Goal: Task Accomplishment & Management: Complete application form

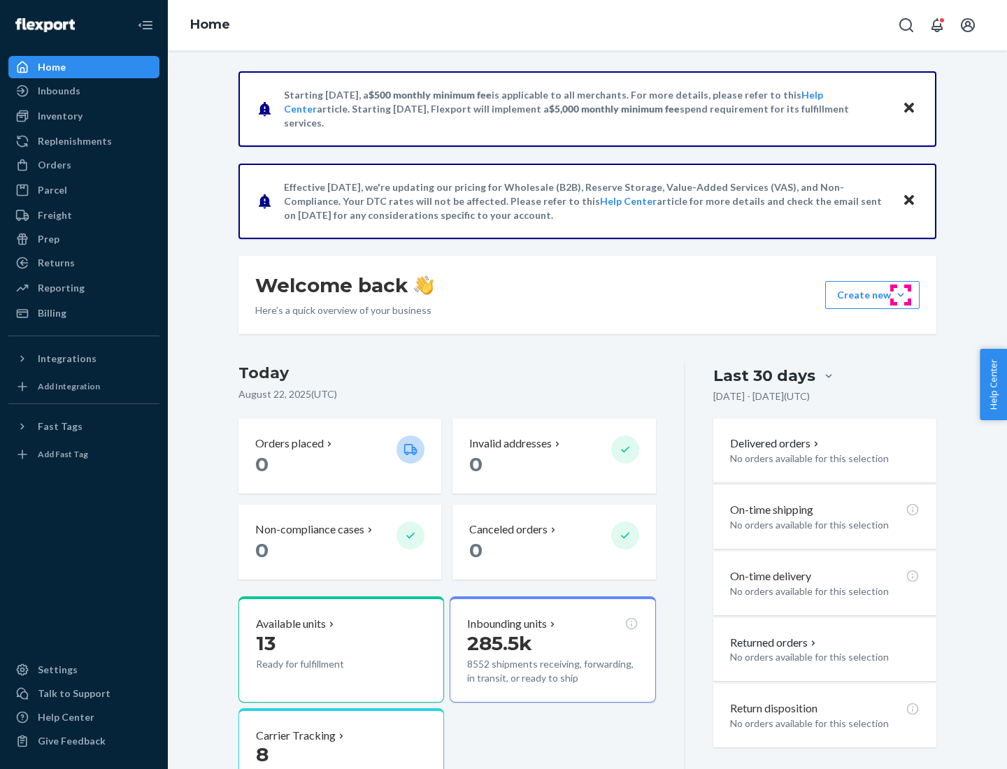
click at [901, 295] on button "Create new Create new inbound Create new order Create new product" at bounding box center [872, 295] width 94 height 28
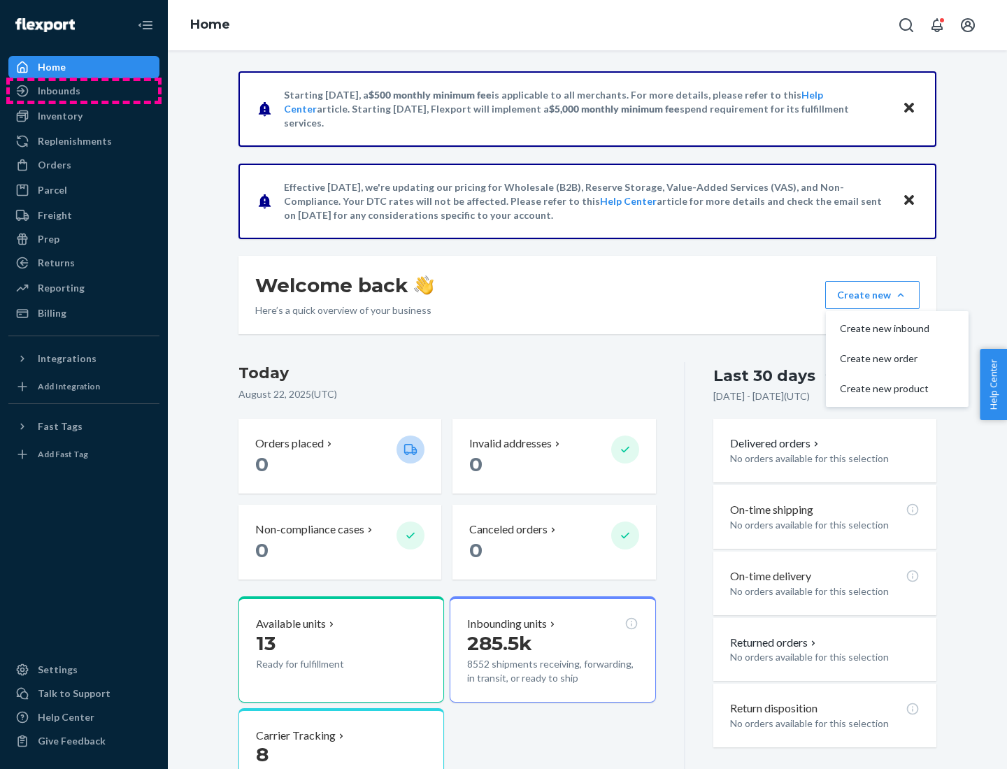
click at [84, 91] on div "Inbounds" at bounding box center [84, 91] width 148 height 20
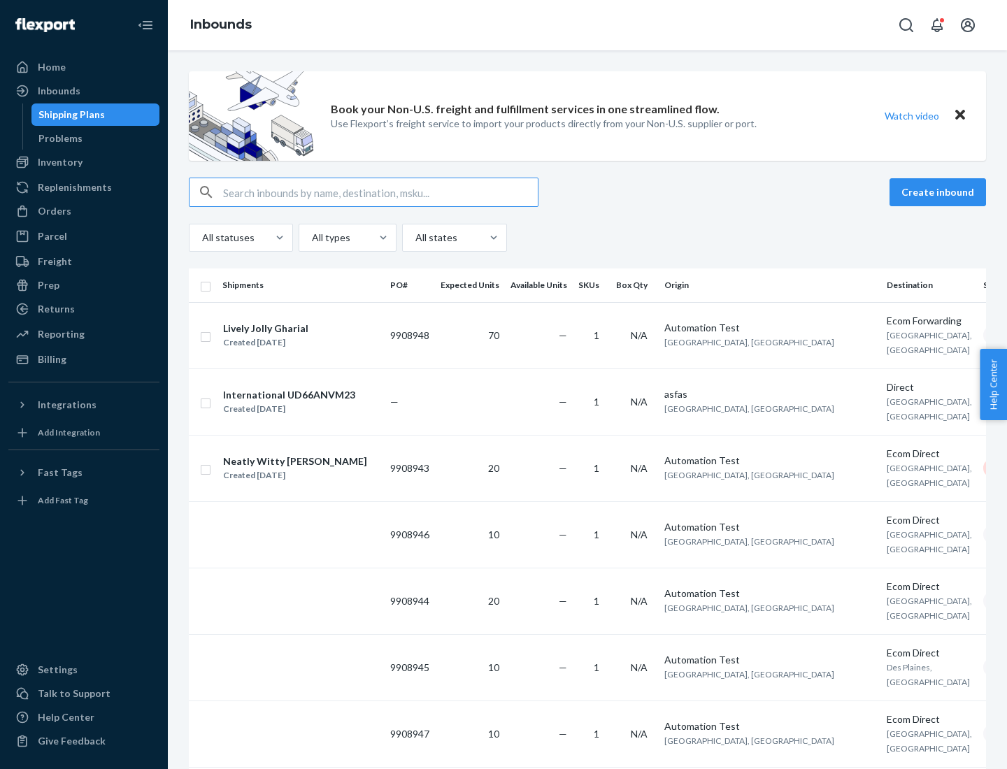
click at [940, 192] on button "Create inbound" at bounding box center [937, 192] width 96 height 28
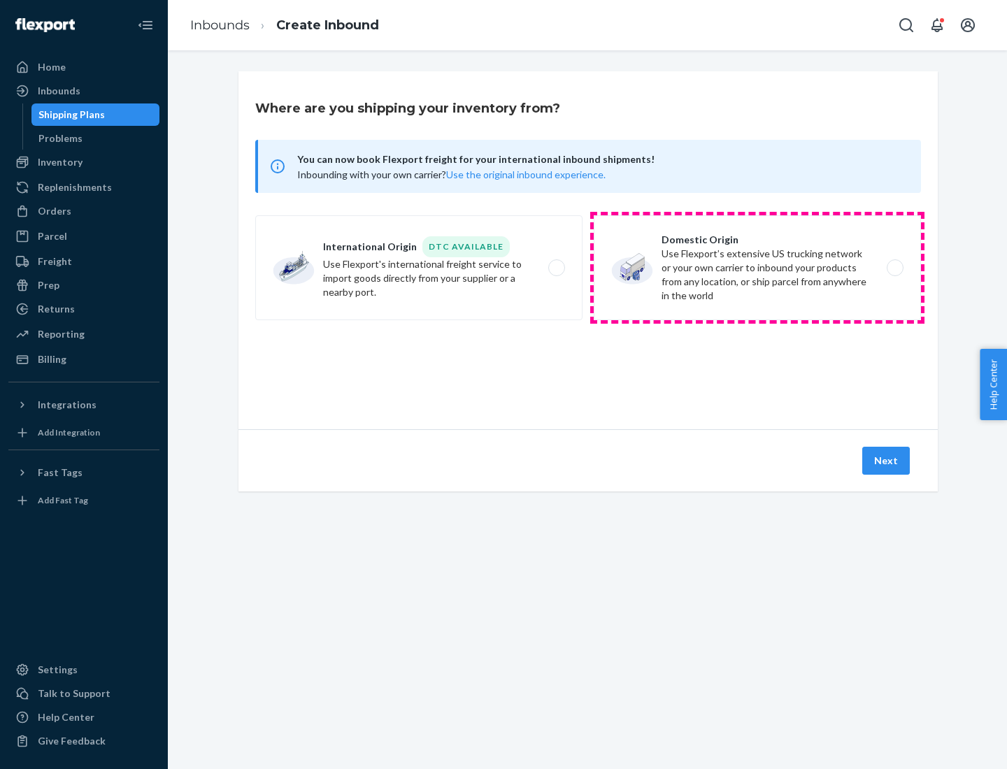
click at [757, 268] on label "Domestic Origin Use Flexport’s extensive US trucking network or your own carrie…" at bounding box center [757, 267] width 327 height 105
click at [894, 268] on input "Domestic Origin Use Flexport’s extensive US trucking network or your own carrie…" at bounding box center [898, 268] width 9 height 9
radio input "true"
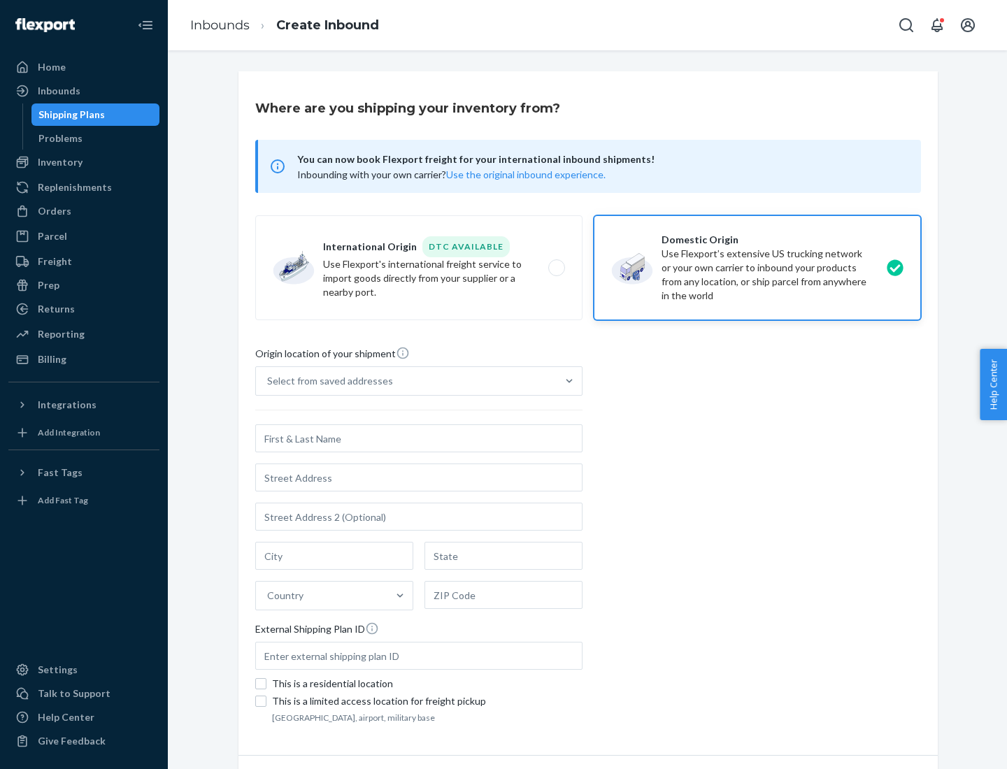
click at [327, 381] on div "Select from saved addresses" at bounding box center [330, 381] width 126 height 14
click at [269, 381] on input "Select from saved addresses" at bounding box center [267, 381] width 1 height 14
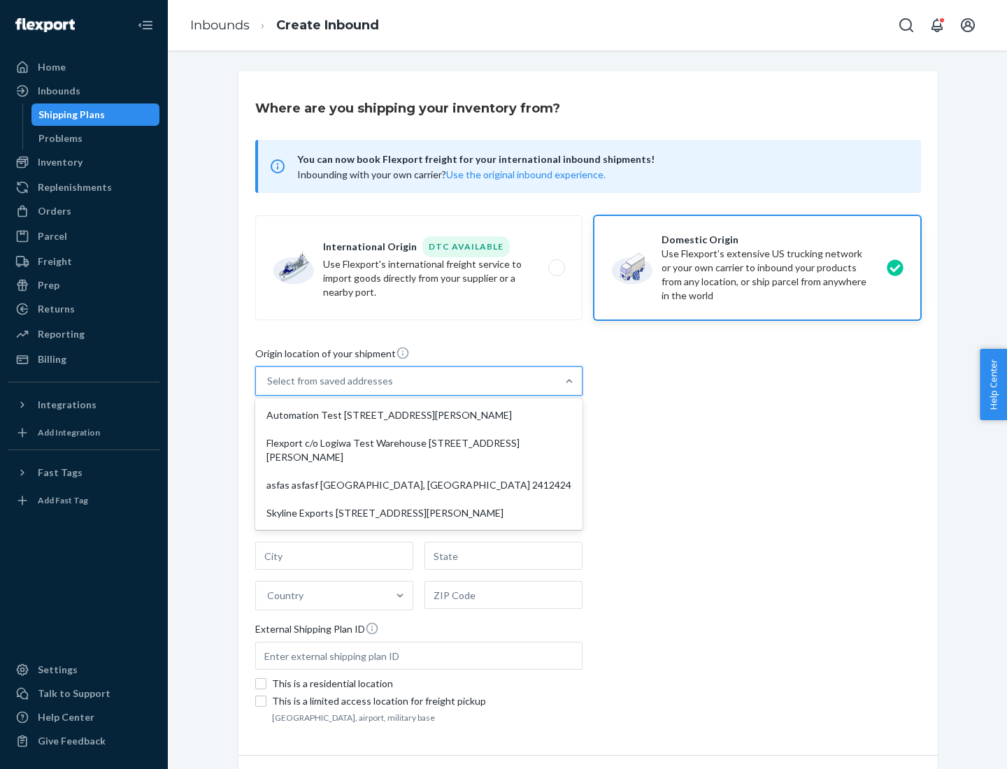
scroll to position [6, 0]
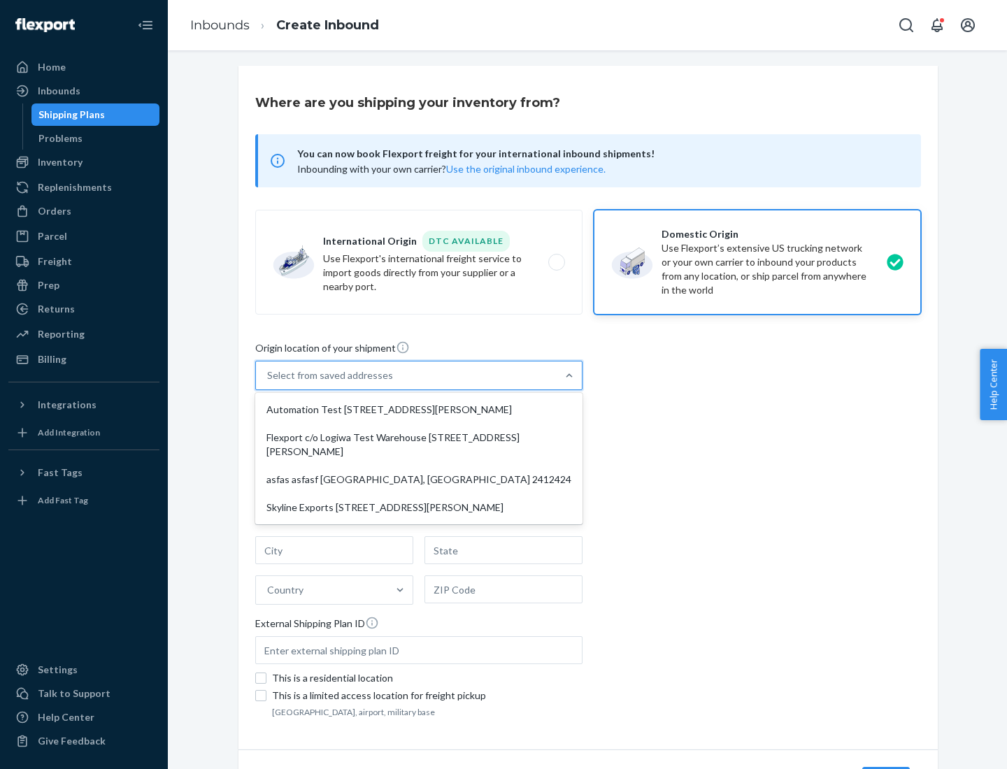
click at [419, 410] on div "Automation Test [STREET_ADDRESS][PERSON_NAME]" at bounding box center [419, 410] width 322 height 28
click at [269, 382] on input "option Automation Test [STREET_ADDRESS][PERSON_NAME] focused, 1 of 4. 4 results…" at bounding box center [267, 376] width 1 height 14
type input "Automation Test"
type input "9th Floor"
type input "[GEOGRAPHIC_DATA]"
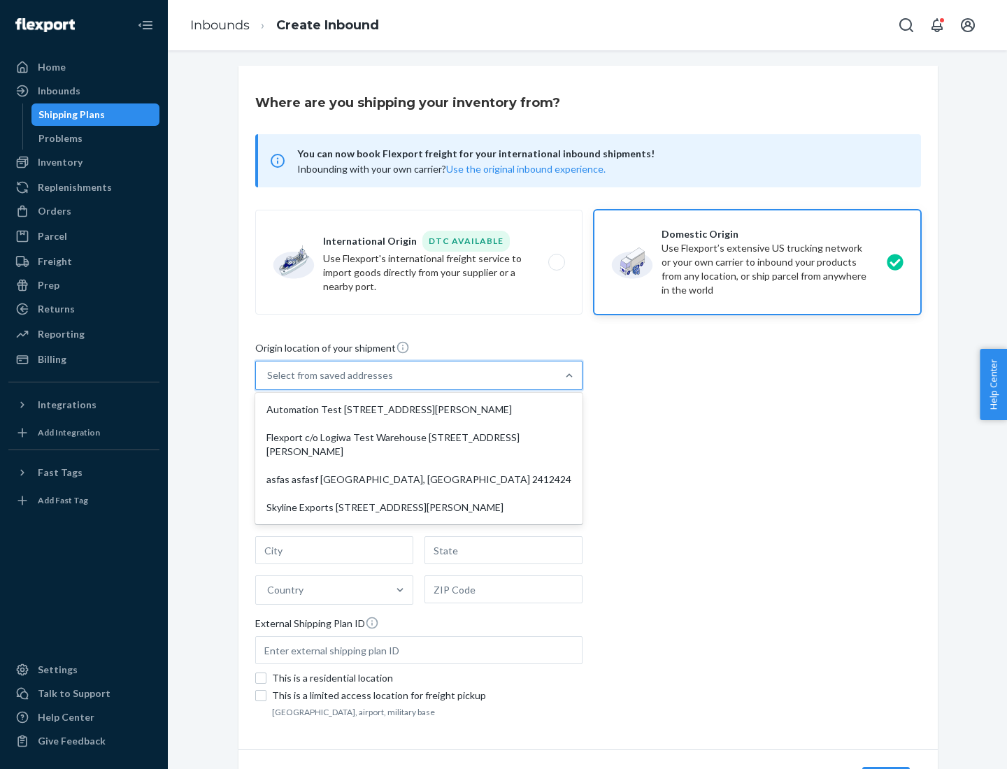
type input "CA"
type input "94104"
type input "[STREET_ADDRESS][PERSON_NAME]"
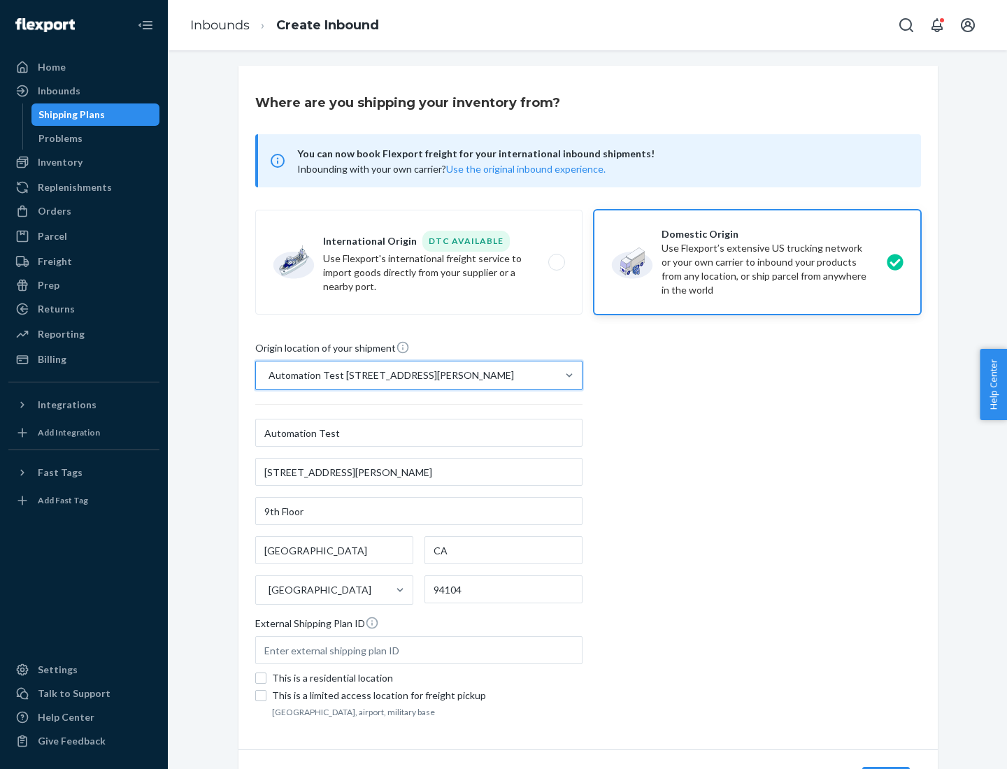
scroll to position [82, 0]
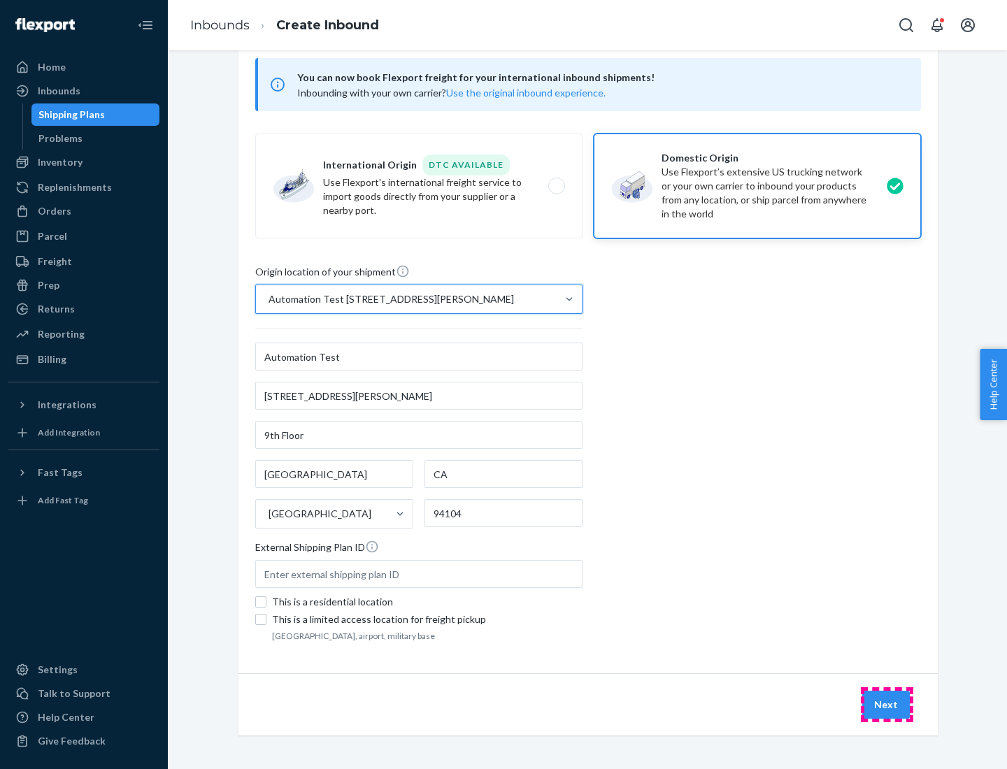
click at [887, 705] on button "Next" at bounding box center [886, 705] width 48 height 28
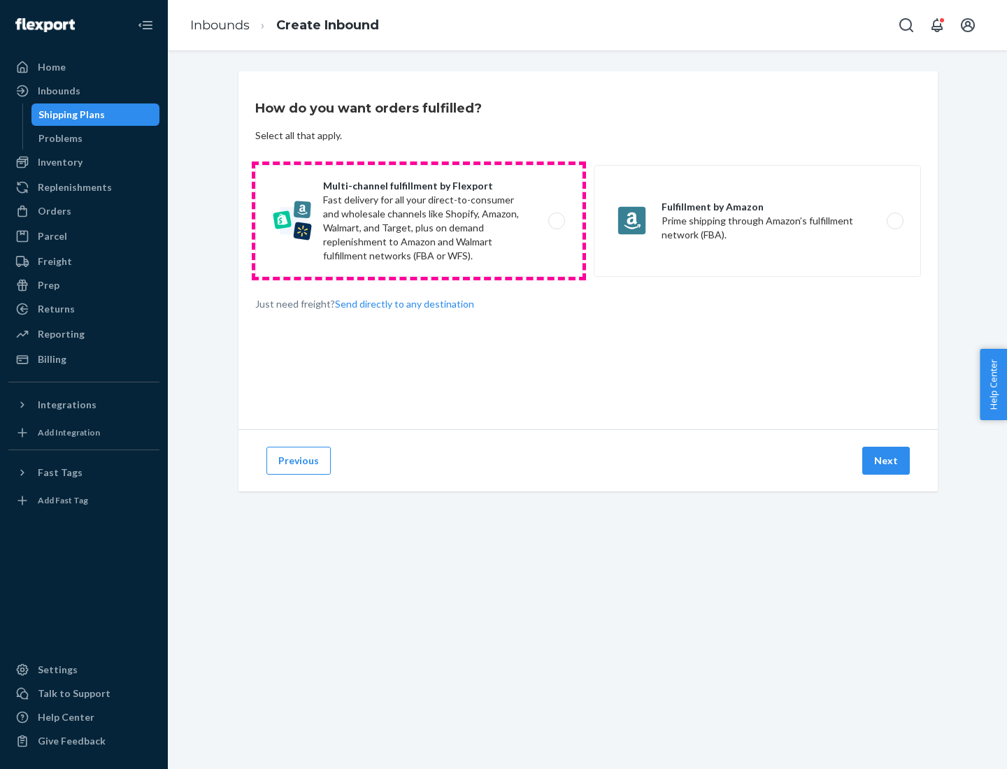
click at [419, 221] on label "Multi-channel fulfillment by Flexport Fast delivery for all your direct-to-cons…" at bounding box center [418, 221] width 327 height 112
click at [556, 221] on input "Multi-channel fulfillment by Flexport Fast delivery for all your direct-to-cons…" at bounding box center [560, 221] width 9 height 9
radio input "true"
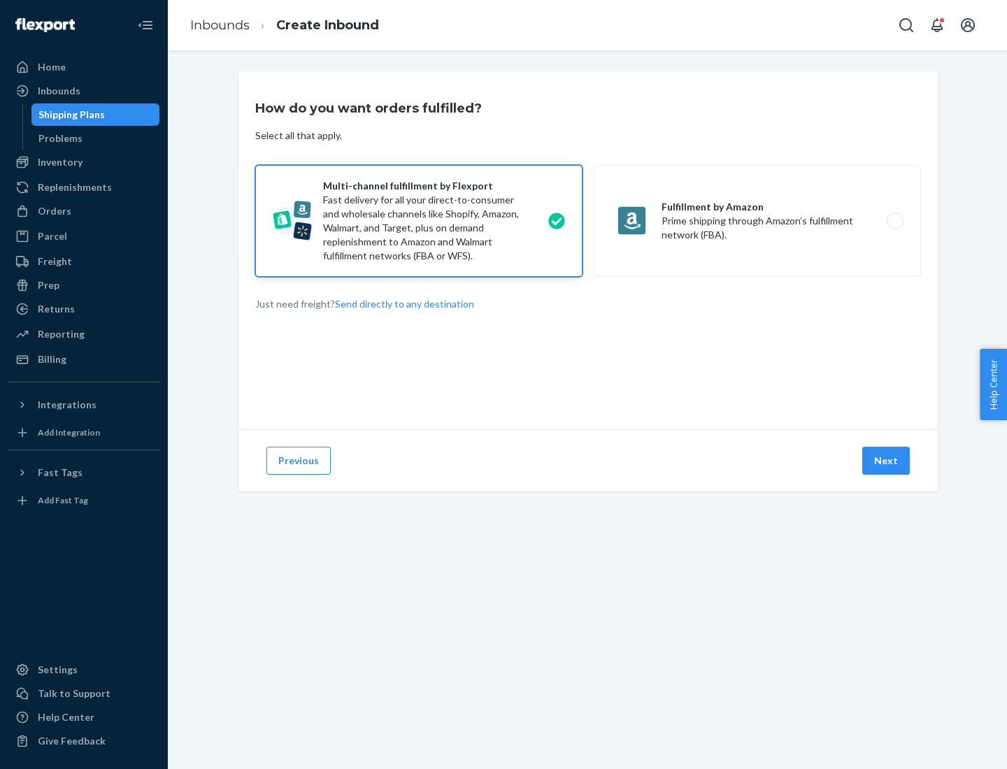
click at [887, 461] on button "Next" at bounding box center [886, 461] width 48 height 28
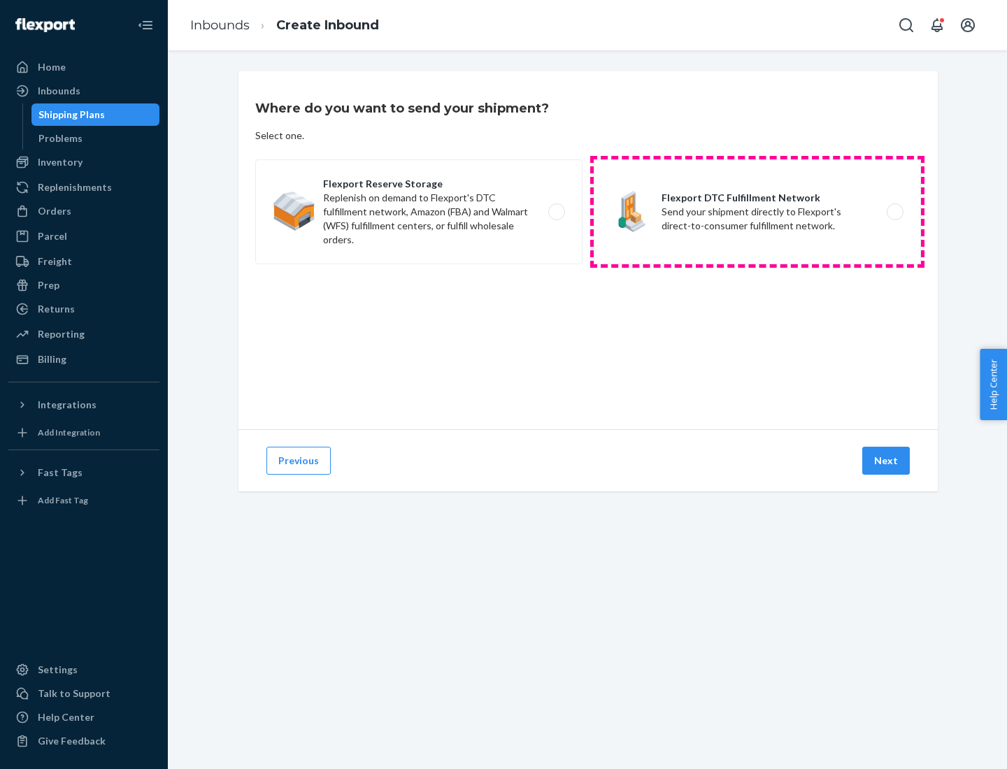
click at [757, 212] on label "Flexport DTC Fulfillment Network Send your shipment directly to Flexport's dire…" at bounding box center [757, 211] width 327 height 105
click at [894, 212] on input "Flexport DTC Fulfillment Network Send your shipment directly to Flexport's dire…" at bounding box center [898, 212] width 9 height 9
radio input "true"
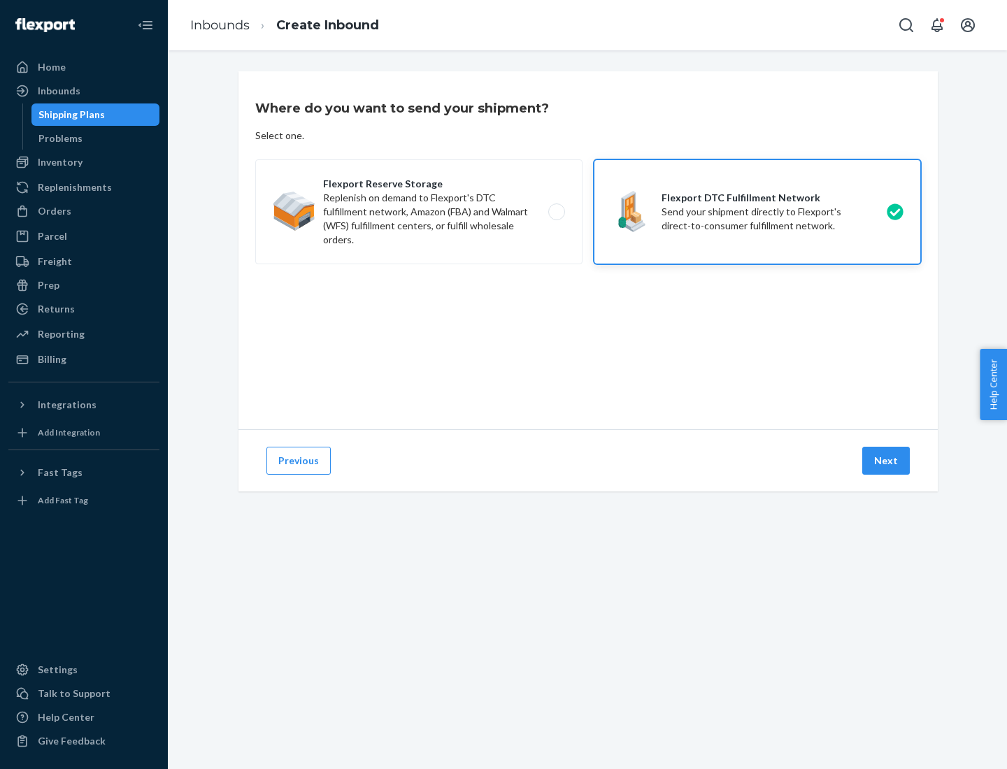
click at [887, 461] on button "Next" at bounding box center [886, 461] width 48 height 28
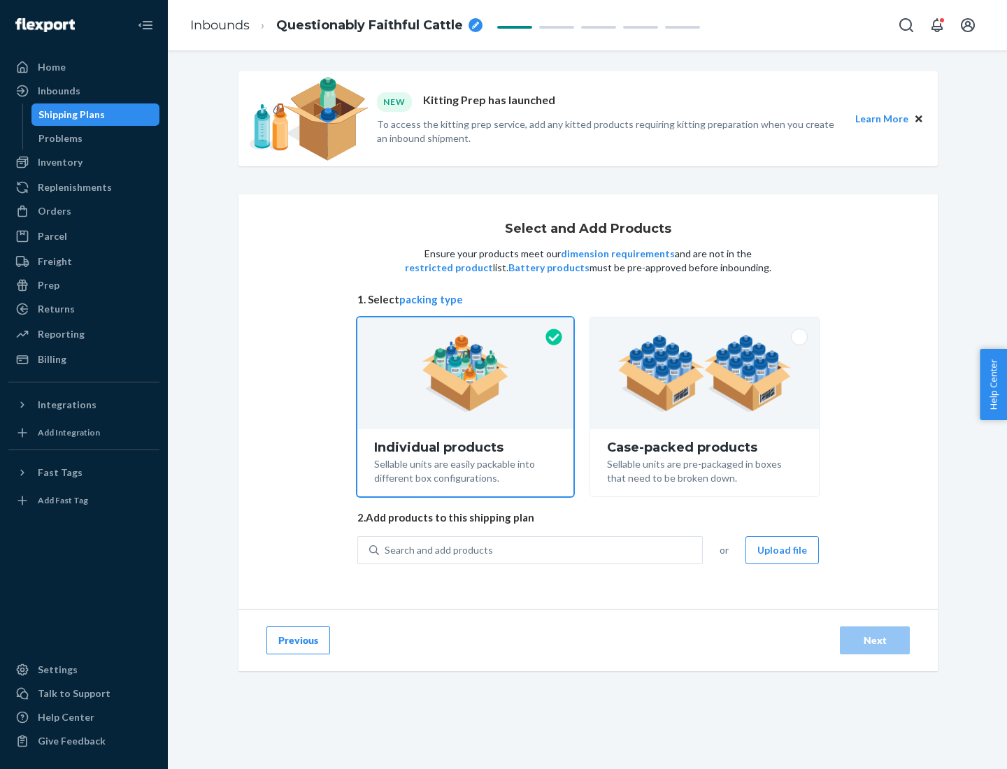
click at [705, 373] on img at bounding box center [704, 373] width 174 height 77
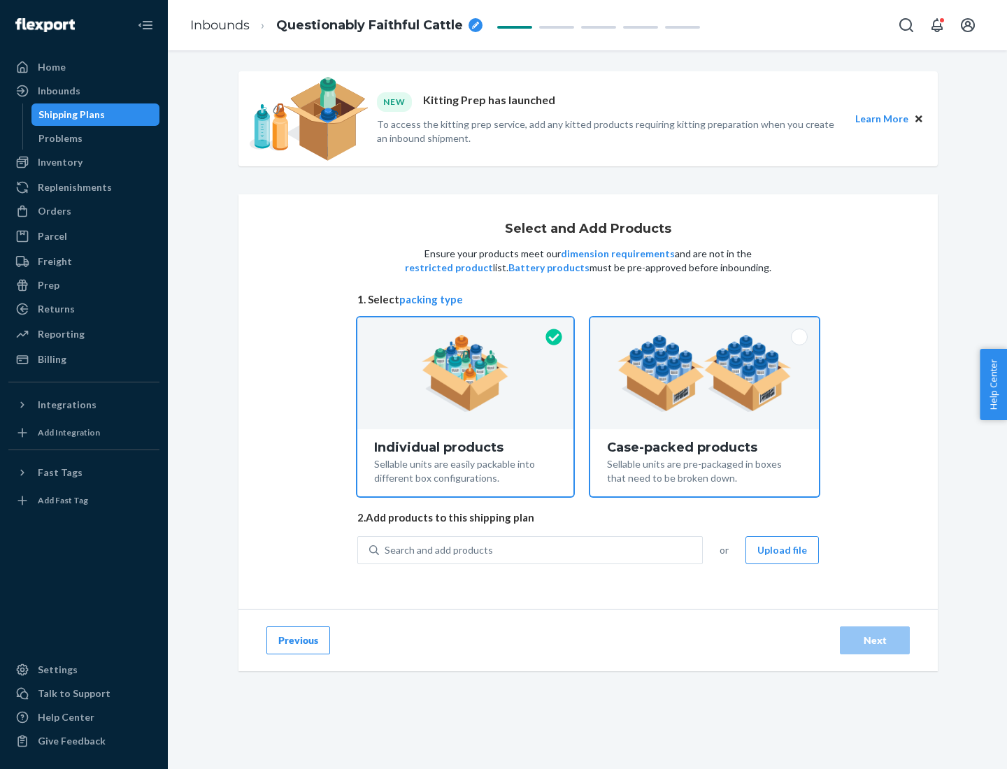
click at [705, 327] on input "Case-packed products Sellable units are pre-packaged in boxes that need to be b…" at bounding box center [704, 321] width 9 height 9
radio input "true"
radio input "false"
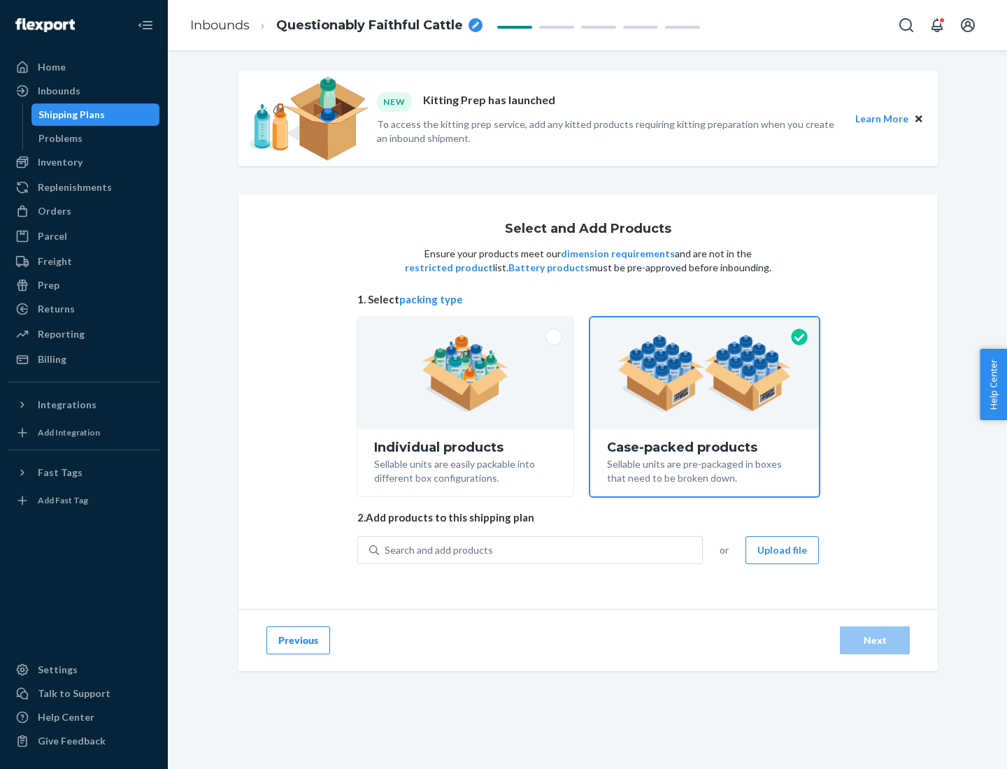
click at [541, 550] on div "Search and add products" at bounding box center [540, 550] width 323 height 25
click at [386, 550] on input "Search and add products" at bounding box center [385, 550] width 1 height 14
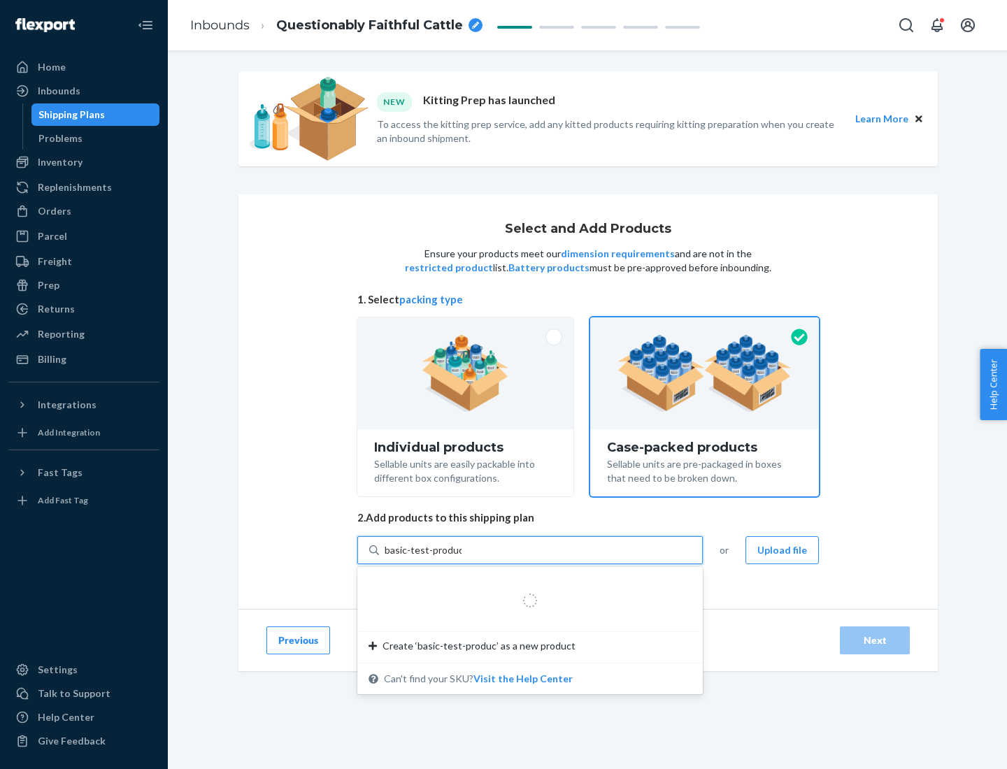
type input "basic-test-product-1"
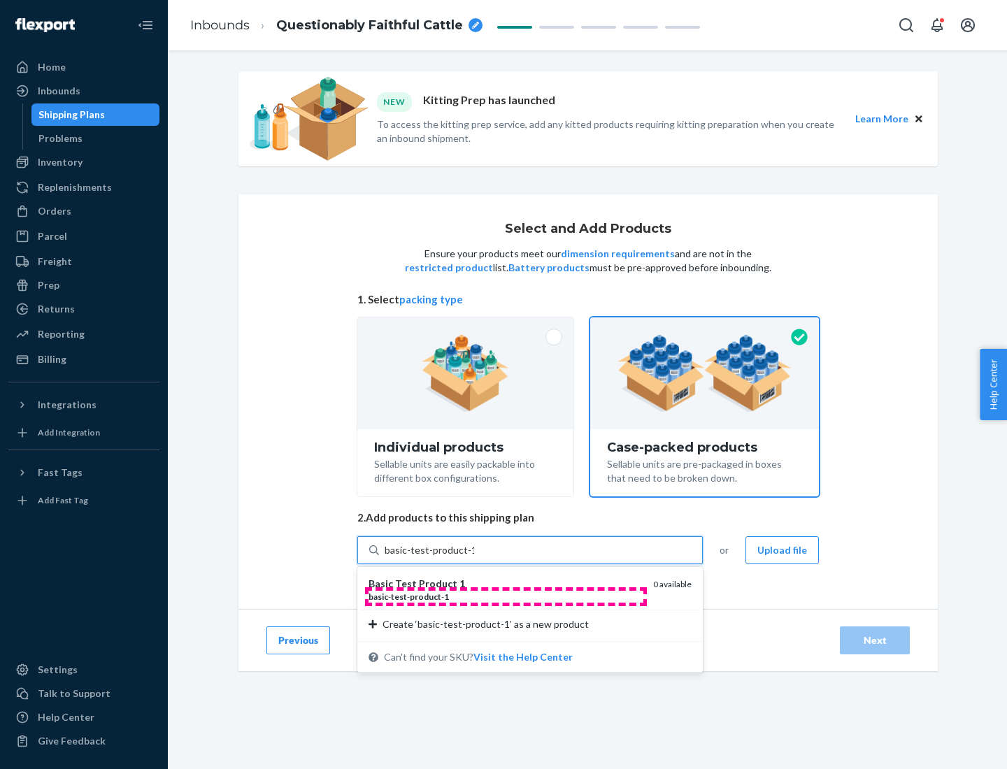
click at [506, 596] on div "basic - test - product - 1" at bounding box center [505, 597] width 273 height 12
click at [474, 557] on input "basic-test-product-1" at bounding box center [430, 550] width 90 height 14
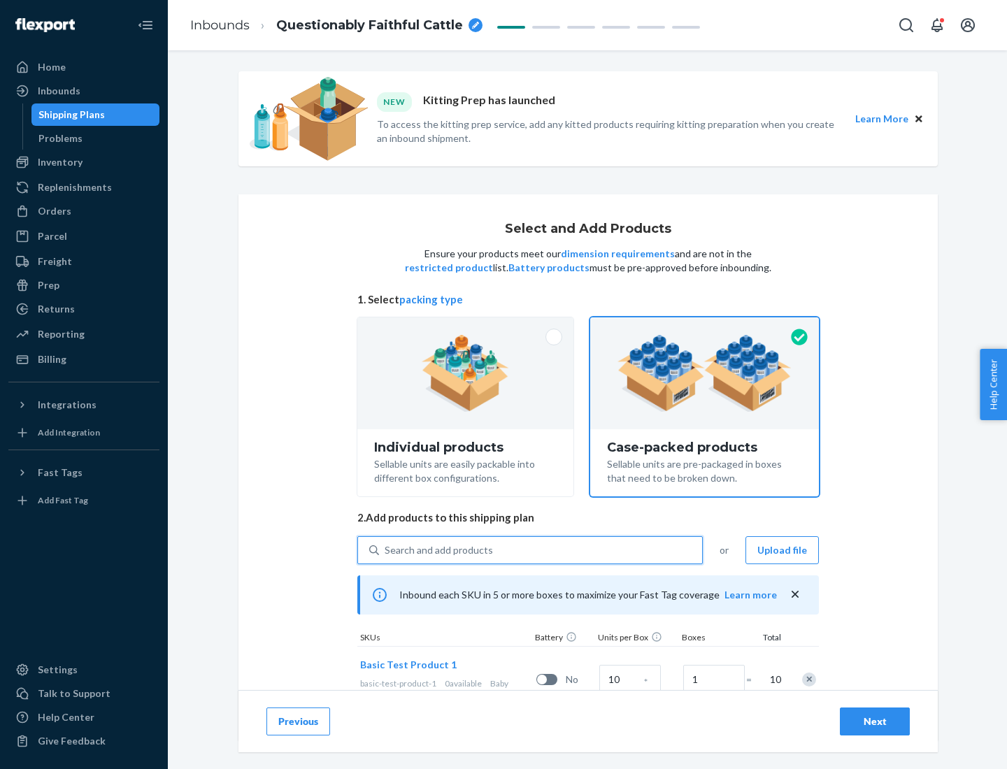
scroll to position [50, 0]
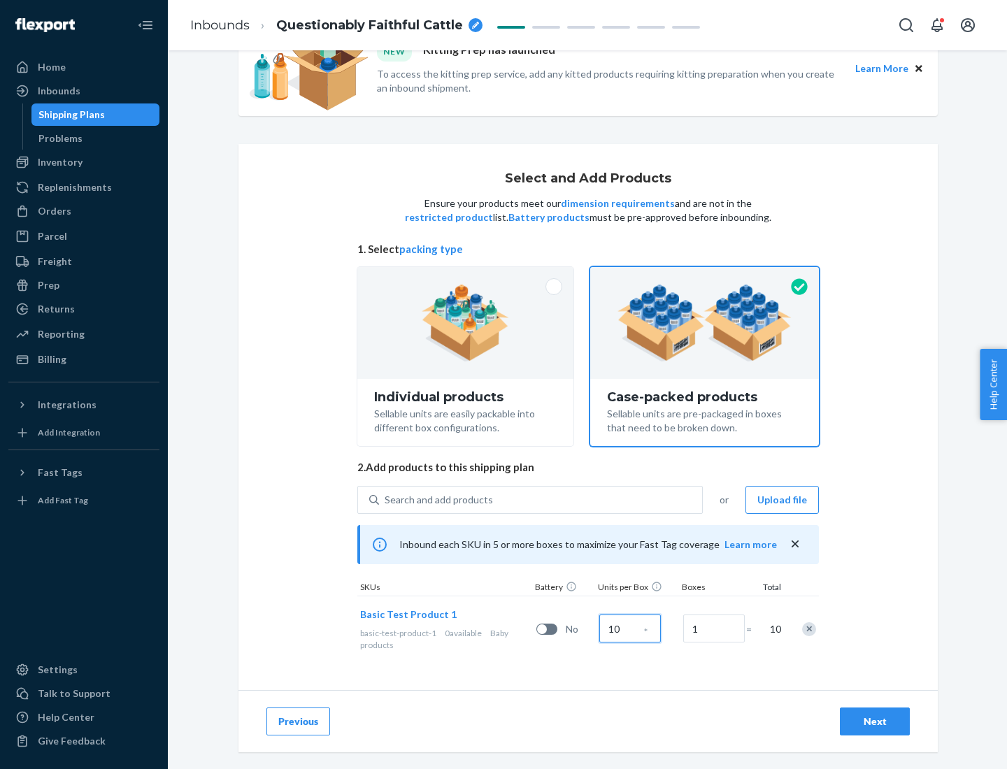
type input "10"
type input "7"
click at [875, 722] on div "Next" at bounding box center [875, 722] width 46 height 14
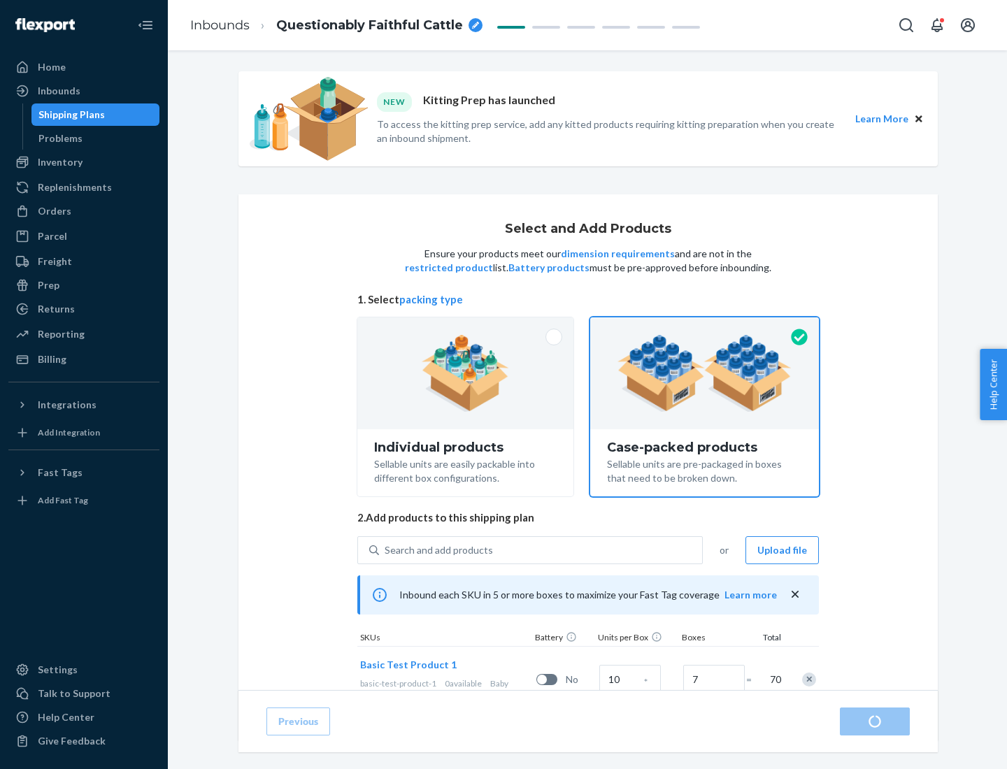
radio input "true"
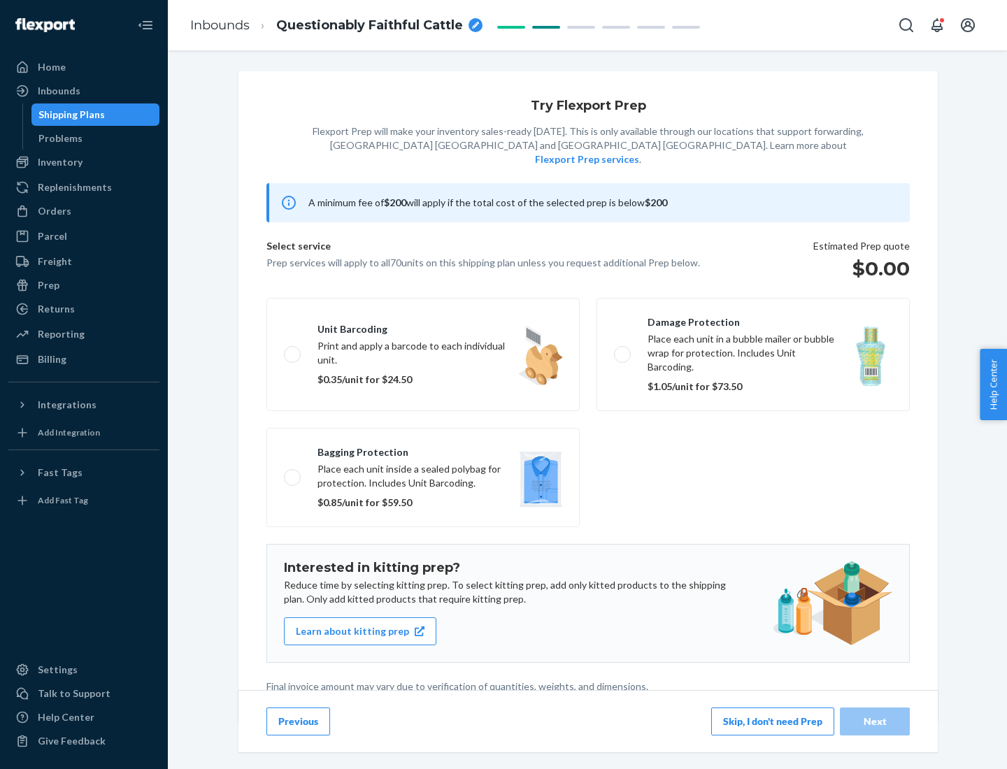
scroll to position [3, 0]
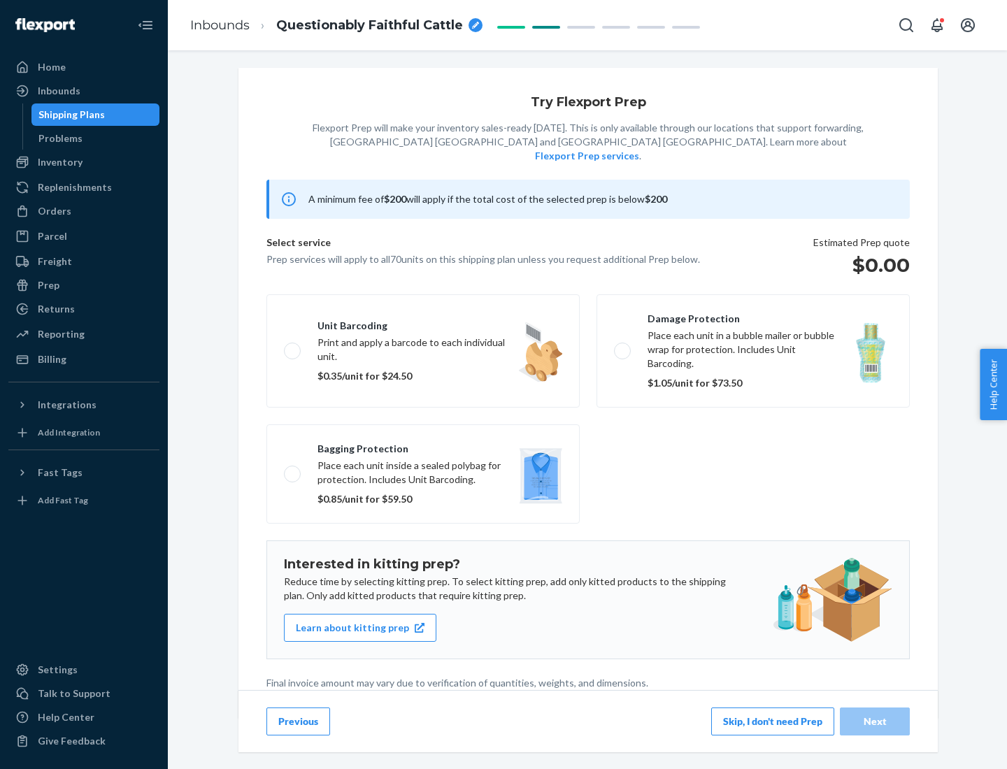
click at [423, 445] on label "Bagging protection Place each unit inside a sealed polybag for protection. Incl…" at bounding box center [422, 473] width 313 height 99
click at [293, 469] on input "Bagging protection Place each unit inside a sealed polybag for protection. Incl…" at bounding box center [288, 473] width 9 height 9
checkbox input "true"
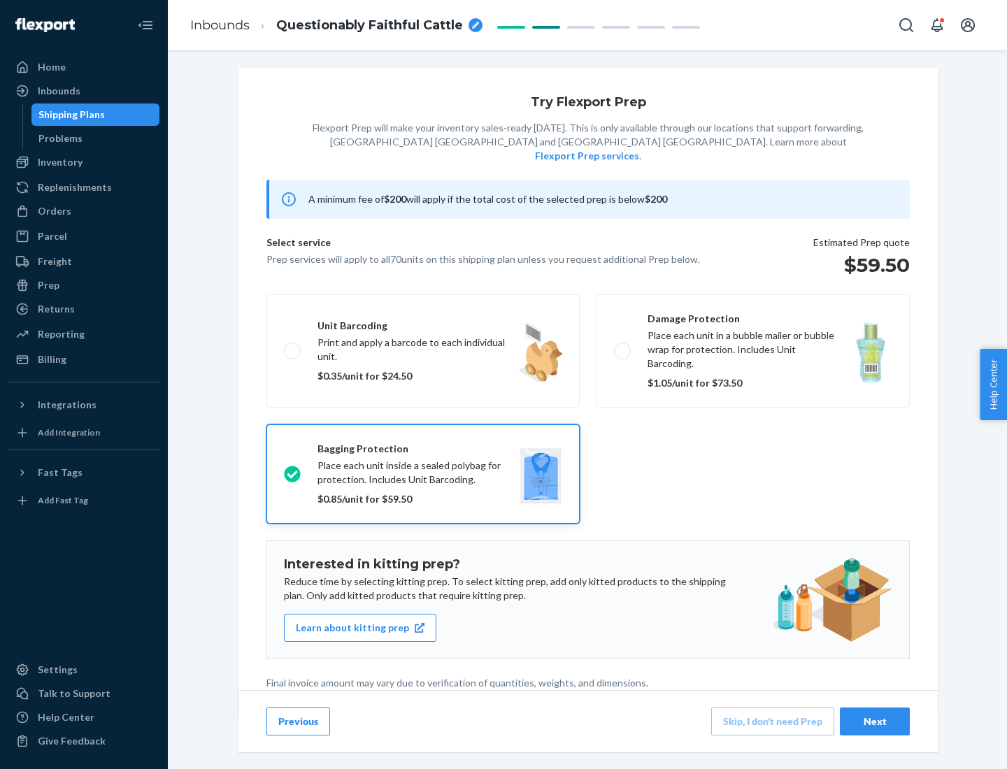
click at [875, 721] on div "Next" at bounding box center [875, 722] width 46 height 14
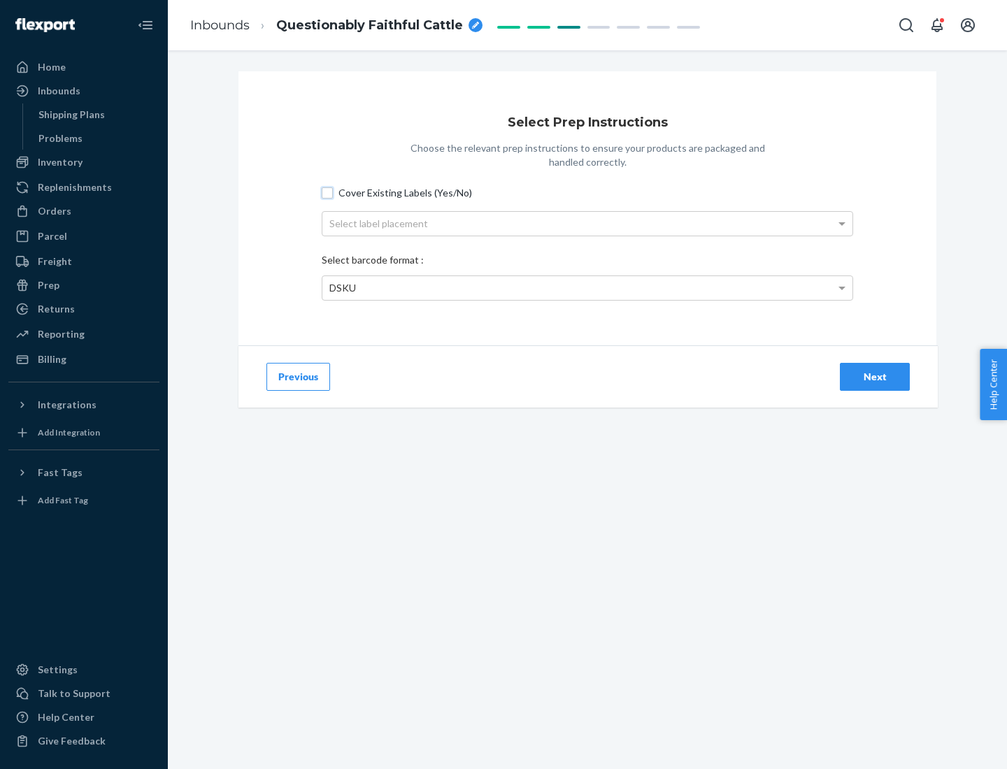
click at [327, 192] on input "Cover Existing Labels (Yes/No)" at bounding box center [327, 192] width 11 height 11
checkbox input "true"
click at [587, 223] on div "Select label placement" at bounding box center [587, 224] width 530 height 24
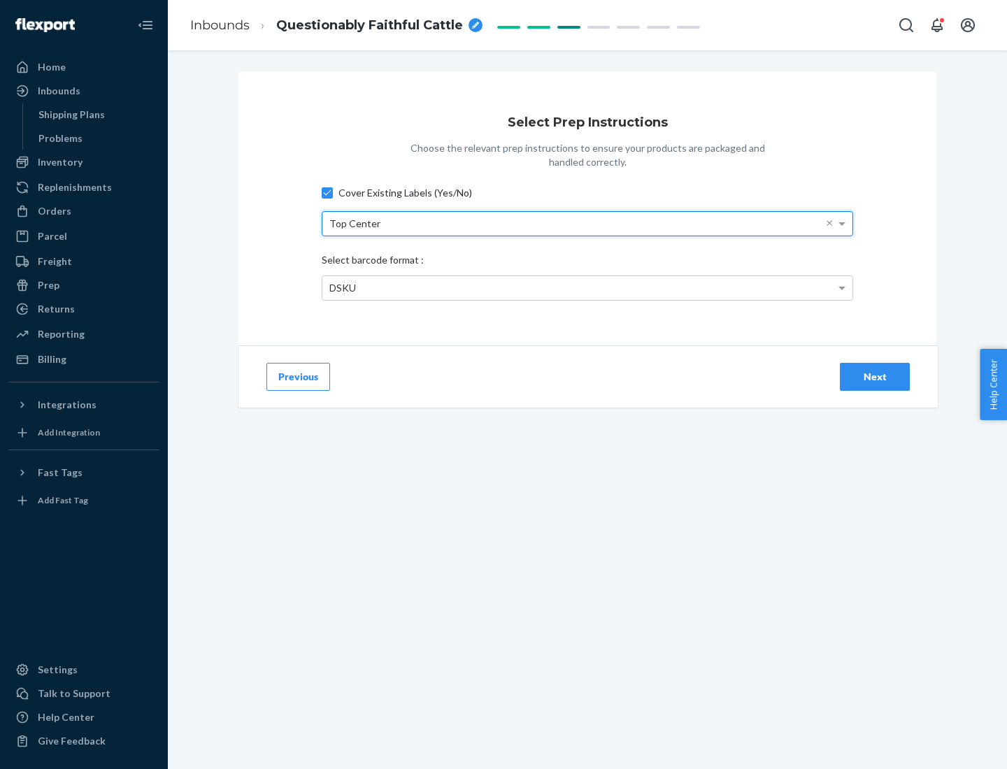
click at [587, 287] on div "DSKU" at bounding box center [587, 288] width 530 height 24
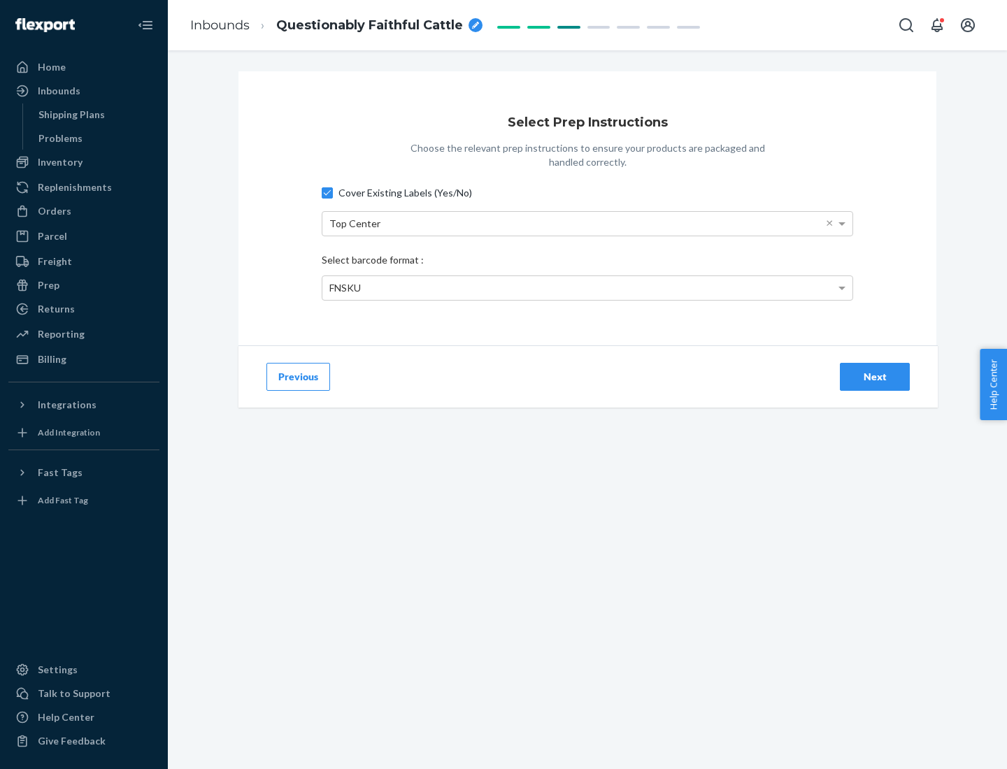
click at [875, 376] on div "Next" at bounding box center [875, 377] width 46 height 14
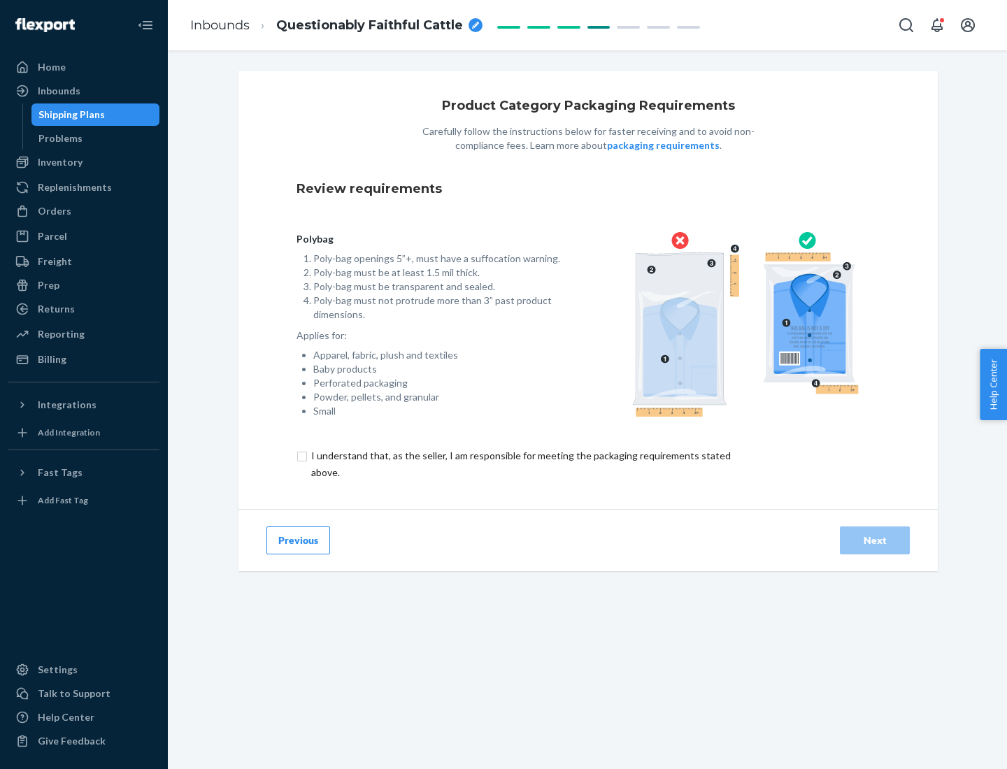
click at [520, 464] on input "checkbox" at bounding box center [528, 465] width 465 height 34
checkbox input "true"
click at [875, 540] on div "Next" at bounding box center [875, 541] width 46 height 14
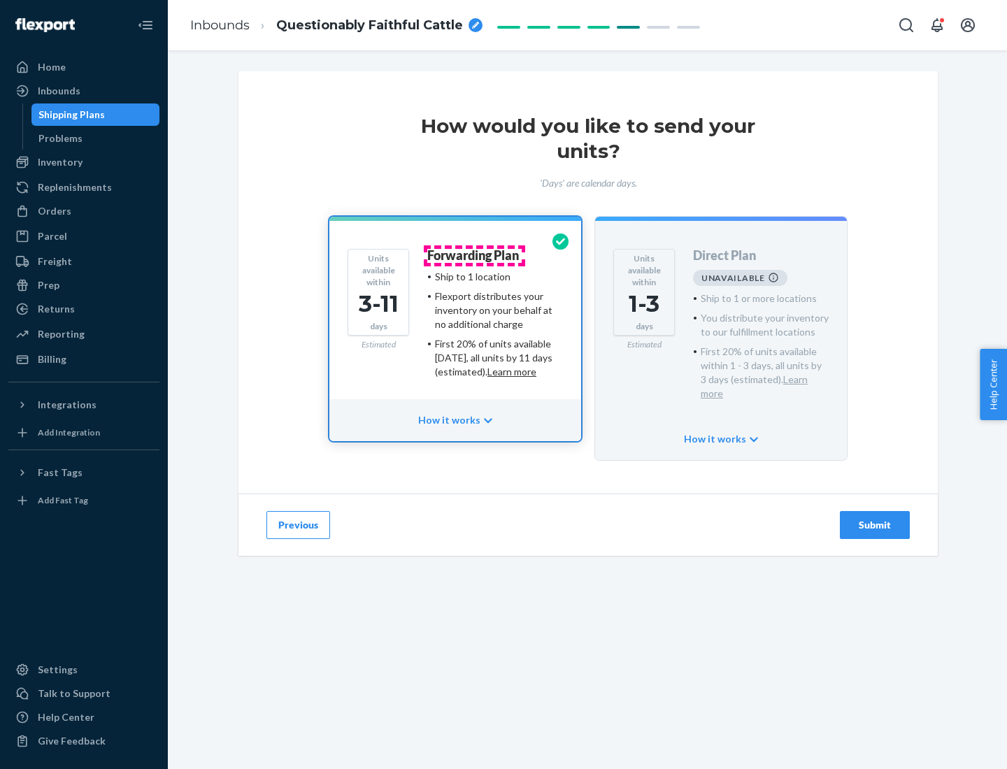
click at [474, 255] on h4 "Forwarding Plan" at bounding box center [473, 256] width 92 height 14
click at [875, 518] on div "Submit" at bounding box center [875, 525] width 46 height 14
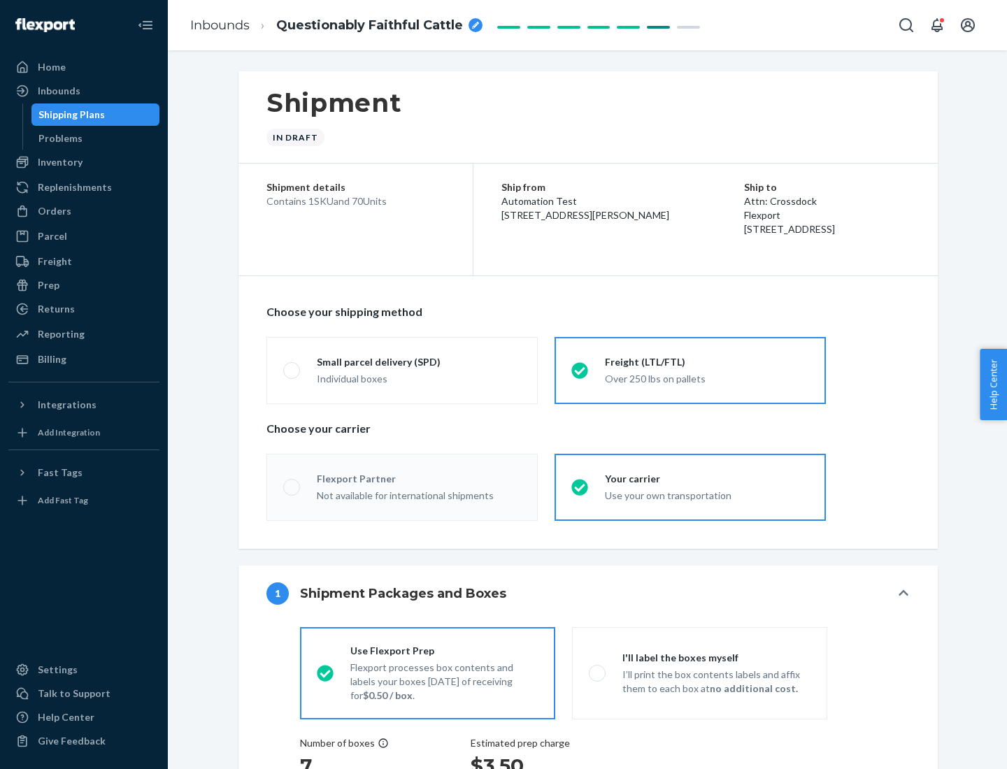
radio input "true"
radio input "false"
radio input "true"
radio input "false"
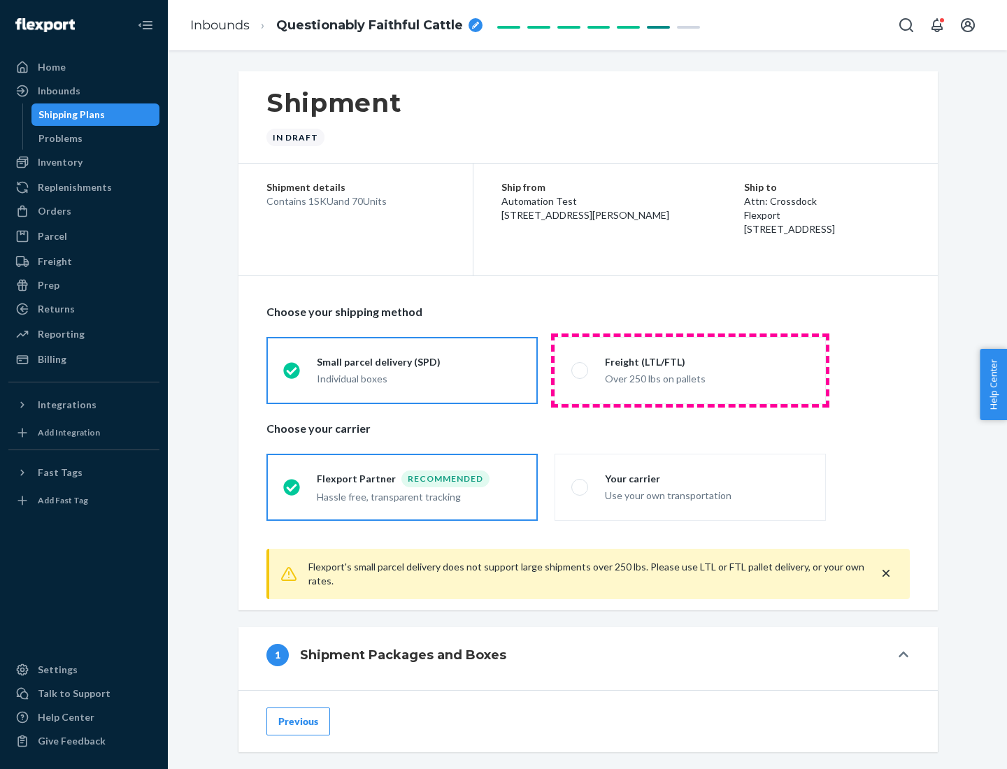
click at [690, 370] on div "Over 250 lbs on pallets" at bounding box center [707, 377] width 204 height 17
click at [580, 370] on input "Freight (LTL/FTL) Over 250 lbs on pallets" at bounding box center [575, 370] width 9 height 9
radio input "true"
radio input "false"
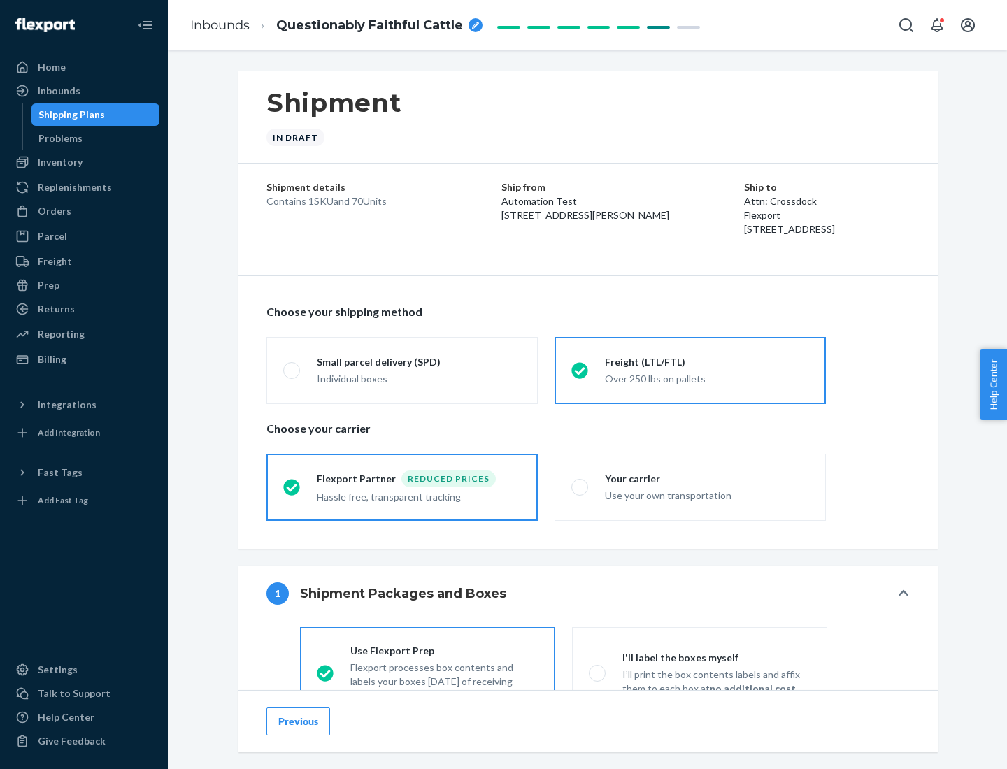
scroll to position [78, 0]
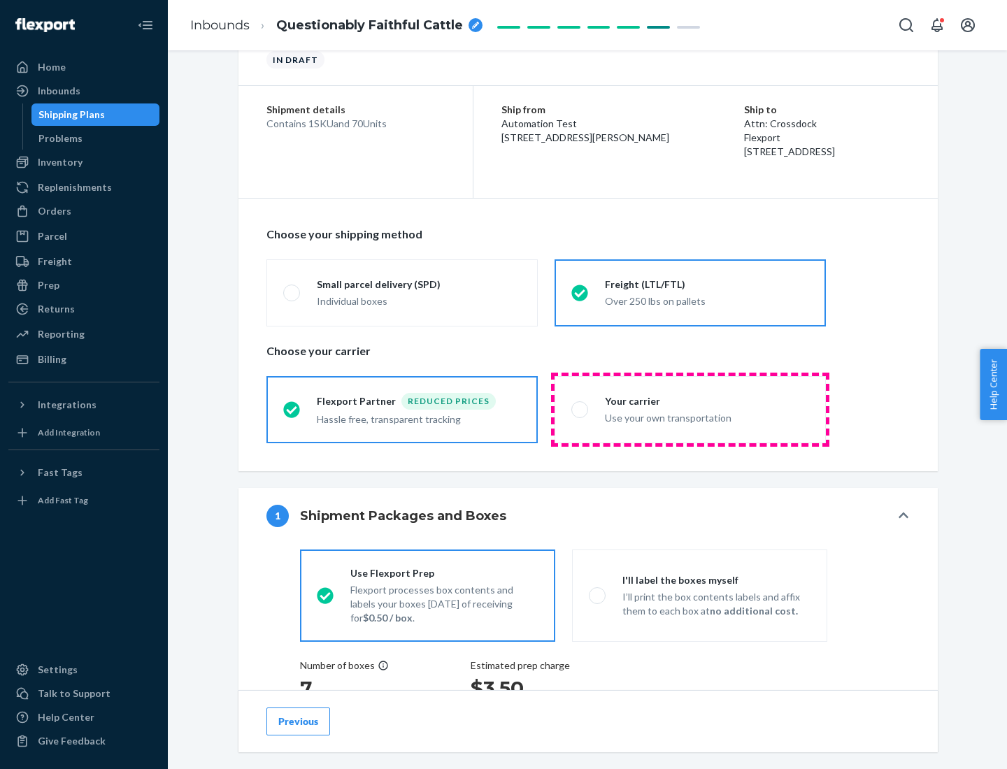
click at [690, 409] on div "Use your own transportation" at bounding box center [707, 416] width 204 height 17
click at [580, 409] on input "Your carrier Use your own transportation" at bounding box center [575, 409] width 9 height 9
radio input "true"
radio input "false"
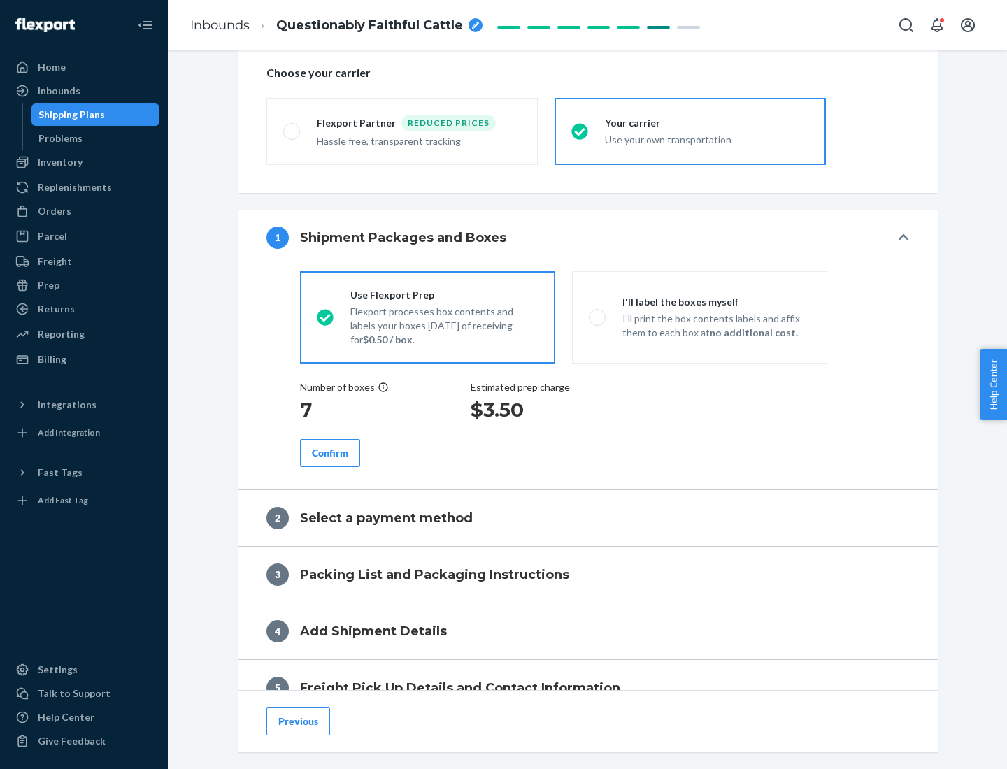
scroll to position [264, 0]
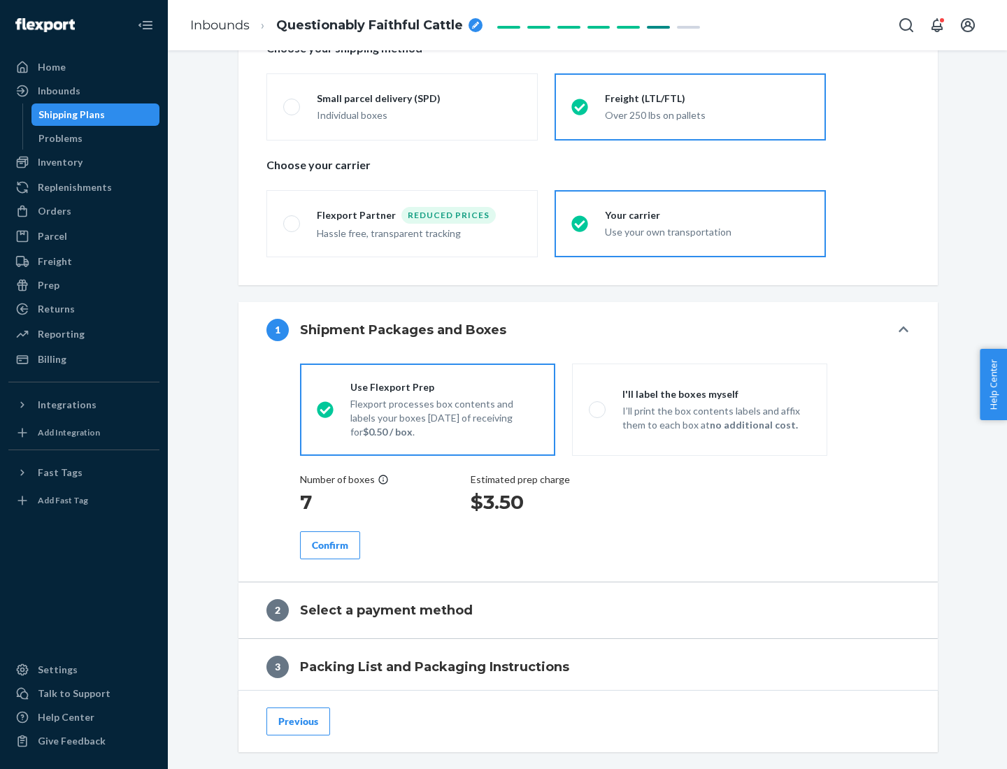
click at [699, 409] on p "I’ll print the box contents labels and affix them to each box at no additional …" at bounding box center [716, 418] width 188 height 28
click at [598, 409] on input "I'll label the boxes myself I’ll print the box contents labels and affix them t…" at bounding box center [593, 409] width 9 height 9
radio input "true"
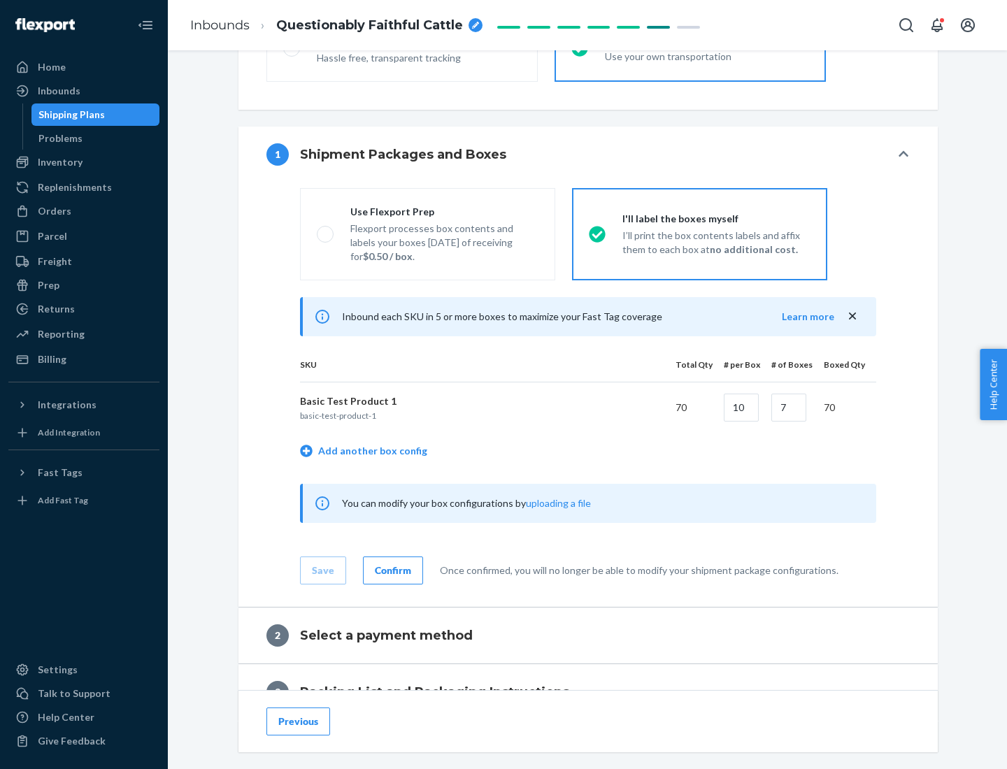
scroll to position [241, 0]
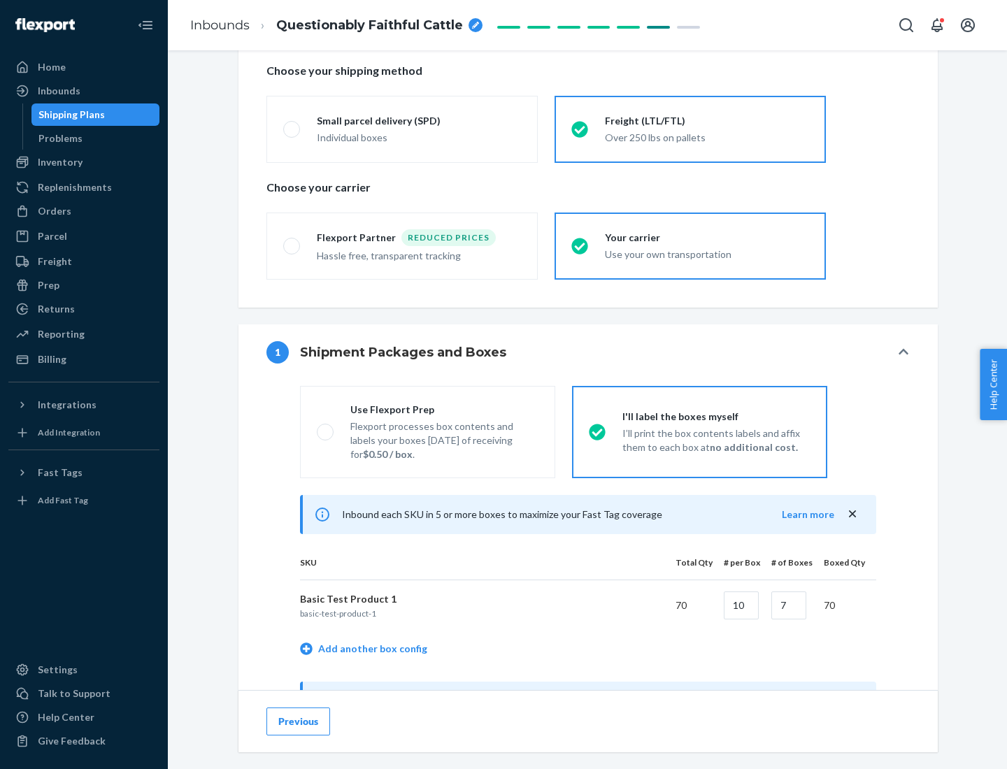
click at [444, 409] on div "Use Flexport Prep" at bounding box center [444, 410] width 188 height 14
click at [326, 427] on input "Use Flexport Prep Flexport processes box contents and labels your boxes [DATE] …" at bounding box center [321, 431] width 9 height 9
radio input "true"
radio input "false"
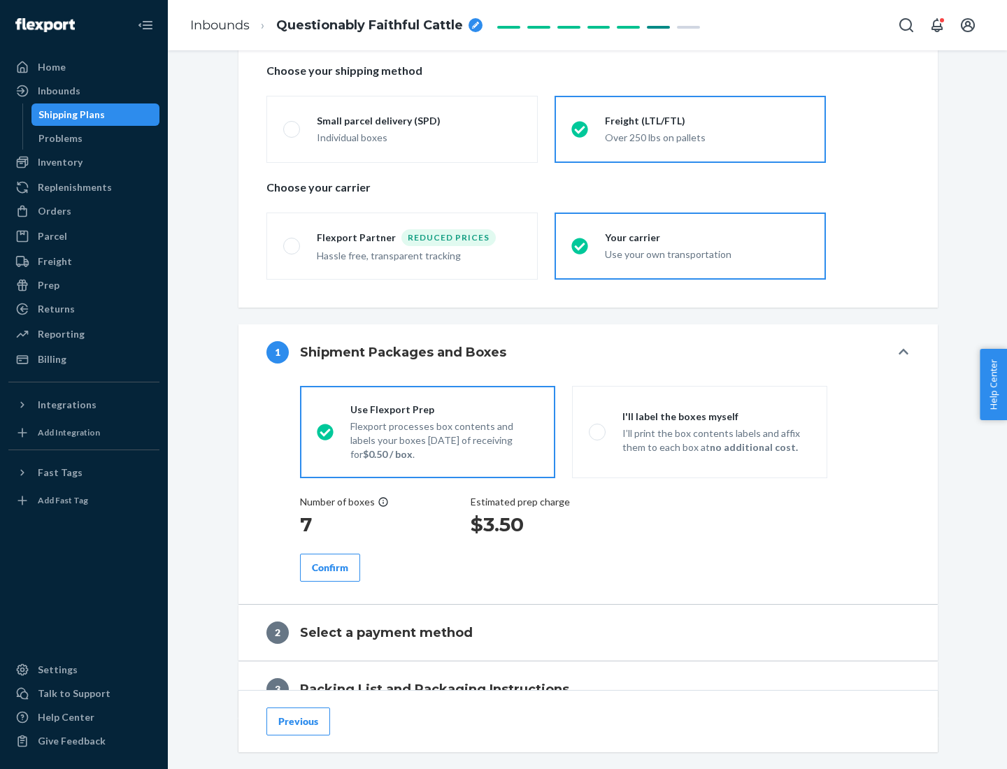
scroll to position [399, 0]
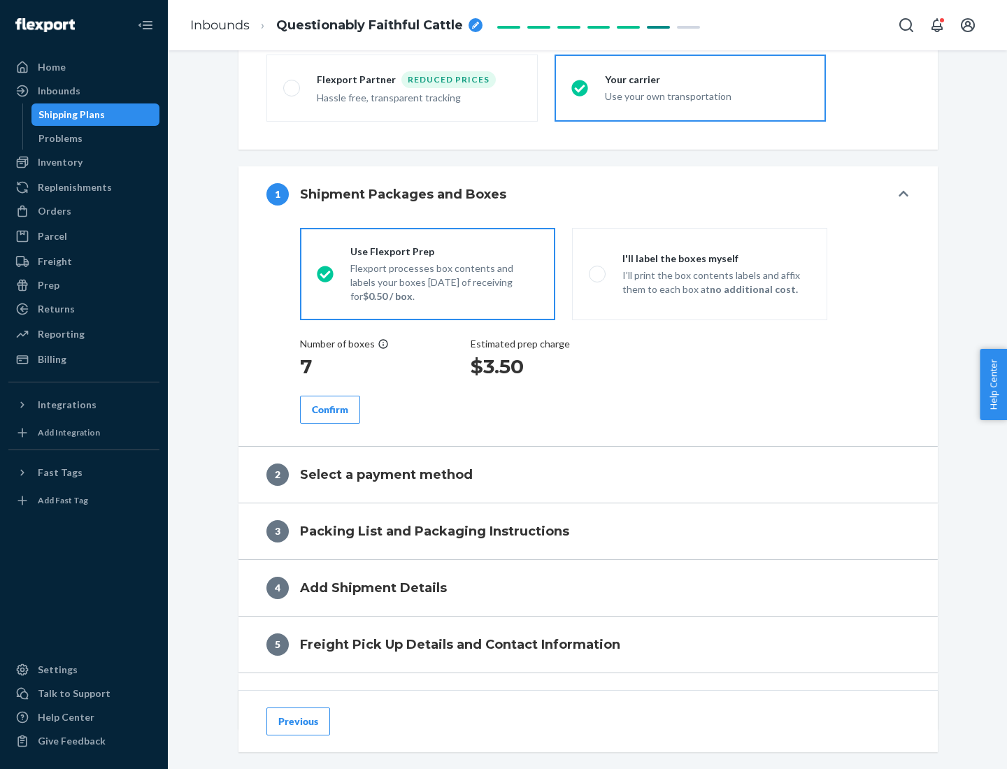
click at [330, 409] on div "Confirm" at bounding box center [330, 410] width 36 height 14
radio input "false"
